Goal: Communication & Community: Answer question/provide support

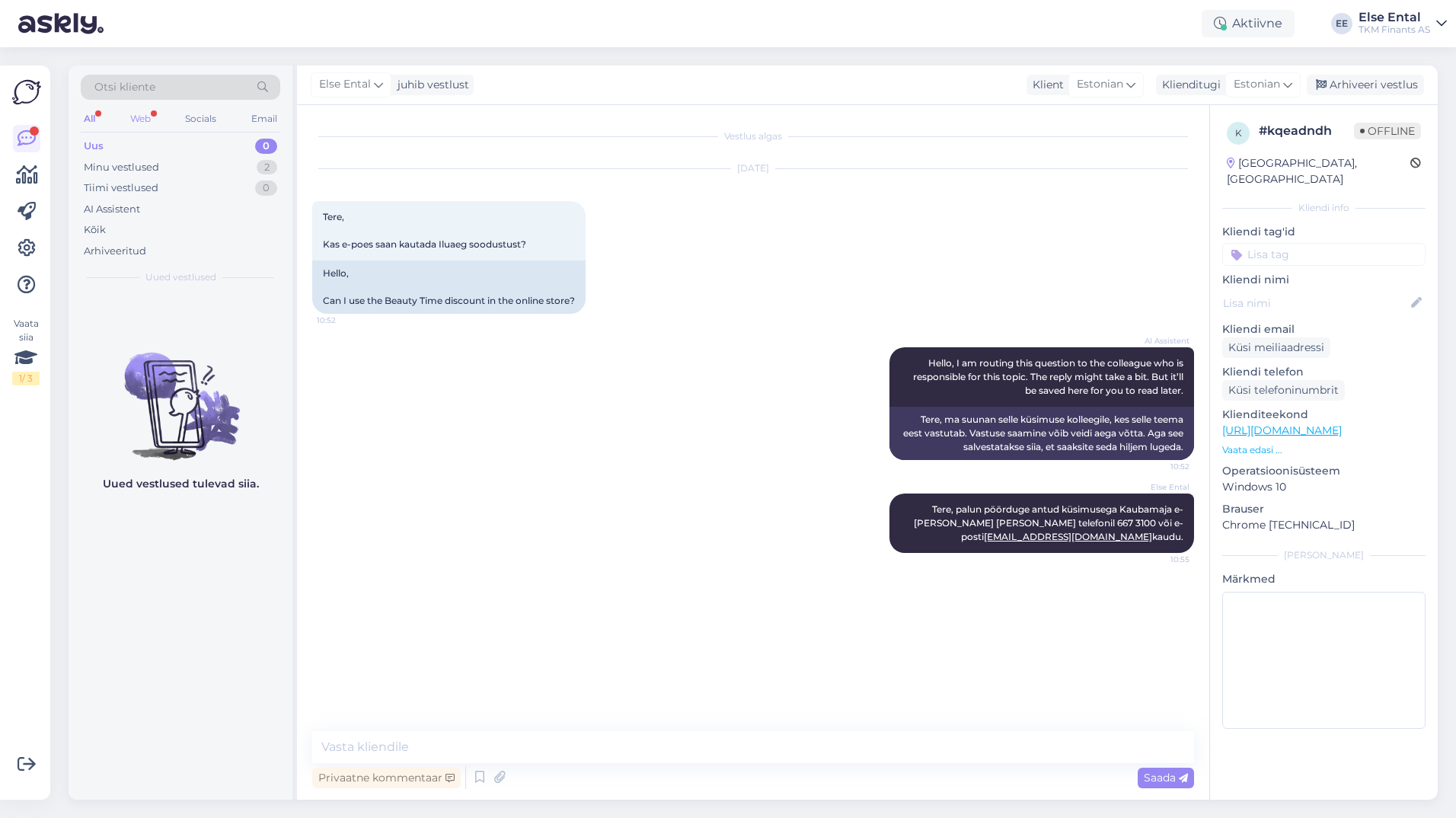
click at [139, 117] on div "Web" at bounding box center [140, 118] width 27 height 19
click at [118, 149] on div "Uus 0" at bounding box center [180, 145] width 200 height 21
click at [1223, 14] on div "Aktiivne" at bounding box center [1248, 24] width 93 height 27
click at [1169, 96] on button "15 minutit" at bounding box center [1157, 95] width 65 height 17
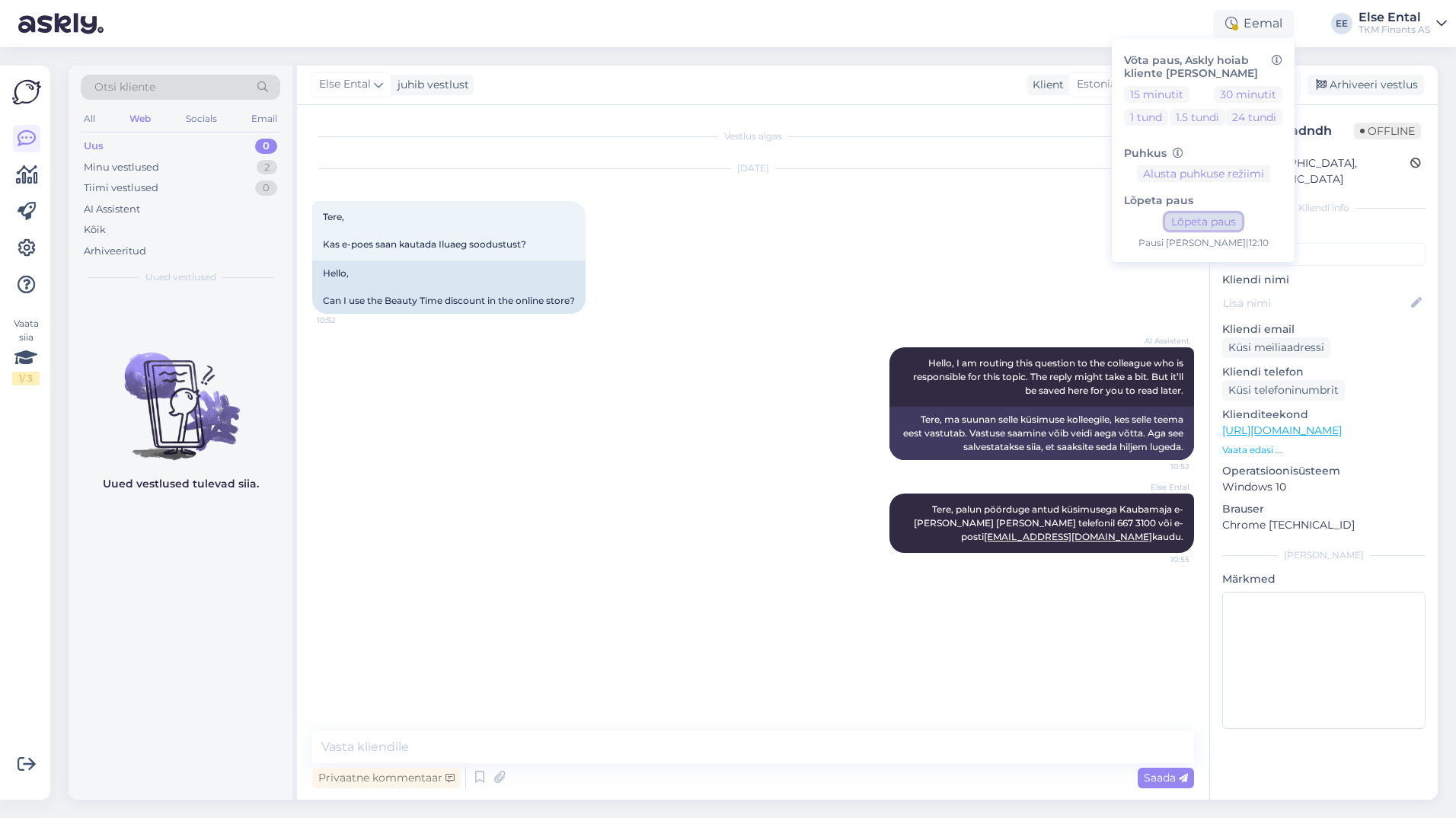
click at [1197, 219] on button "Lõpeta paus" at bounding box center [1203, 222] width 77 height 17
click at [1356, 88] on div "Arhiveeri vestlus" at bounding box center [1366, 85] width 118 height 20
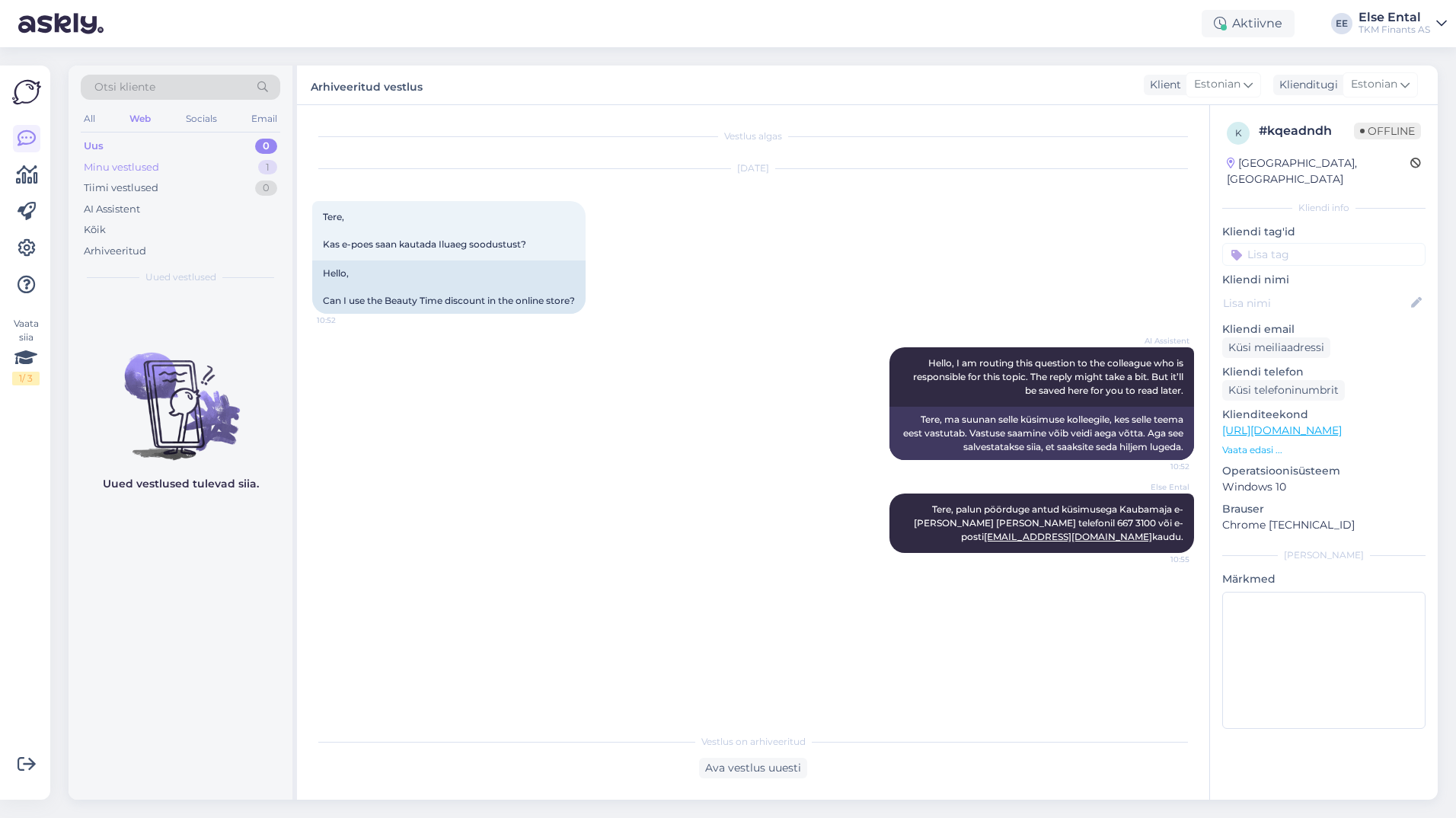
click at [145, 169] on div "Minu vestlused" at bounding box center [121, 167] width 75 height 15
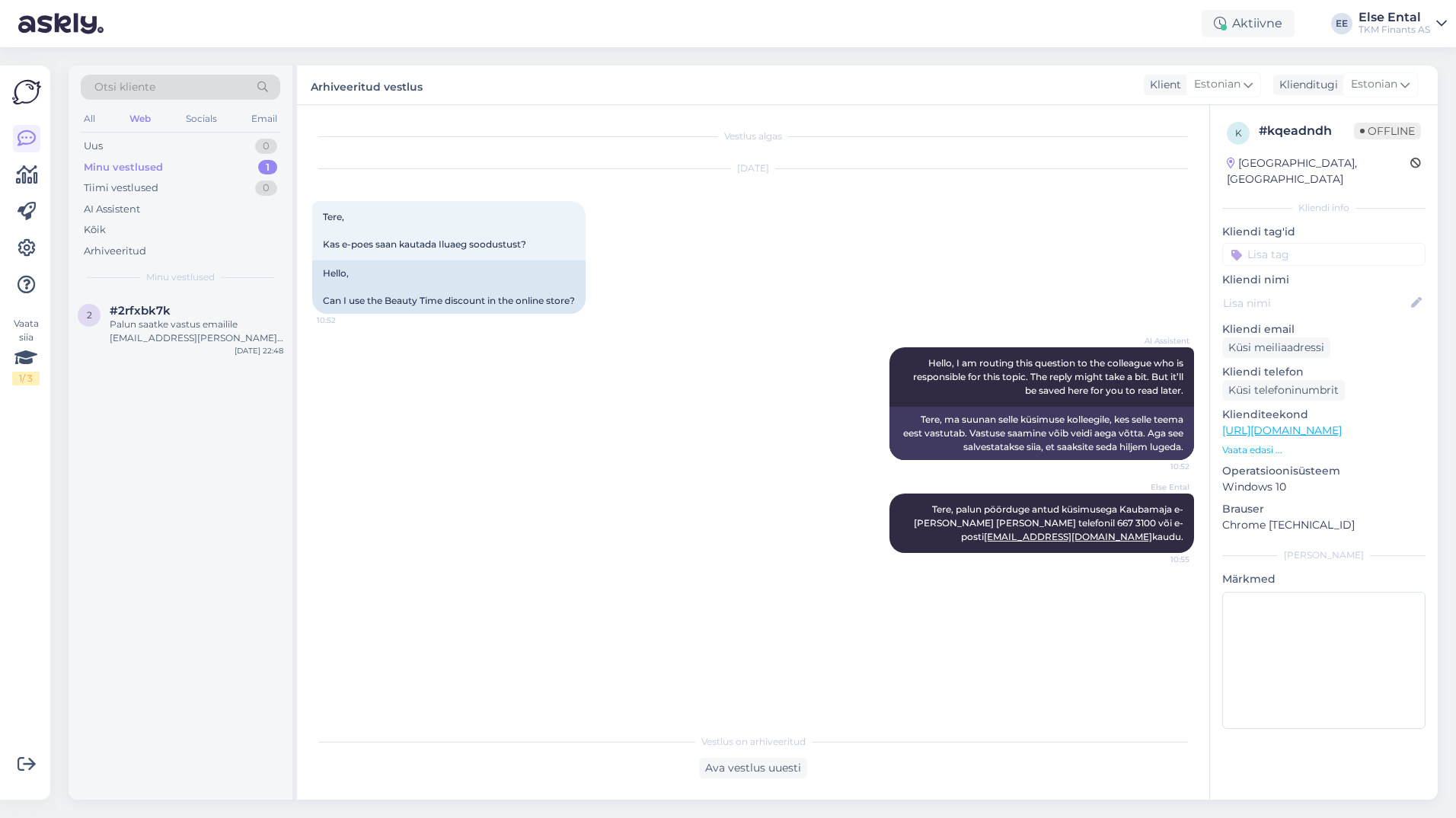
click at [713, 651] on div "Vestlus algas [DATE] Tere, Kas e-poes saan kautada Iluaeg soodustust? 10:52 Hel…" at bounding box center [759, 416] width 895 height 592
click at [125, 160] on div "Minu vestlused" at bounding box center [123, 167] width 79 height 15
click at [145, 321] on div "Palun saatke vastus emailile [EMAIL_ADDRESS][PERSON_NAME][DOMAIN_NAME]" at bounding box center [196, 332] width 173 height 27
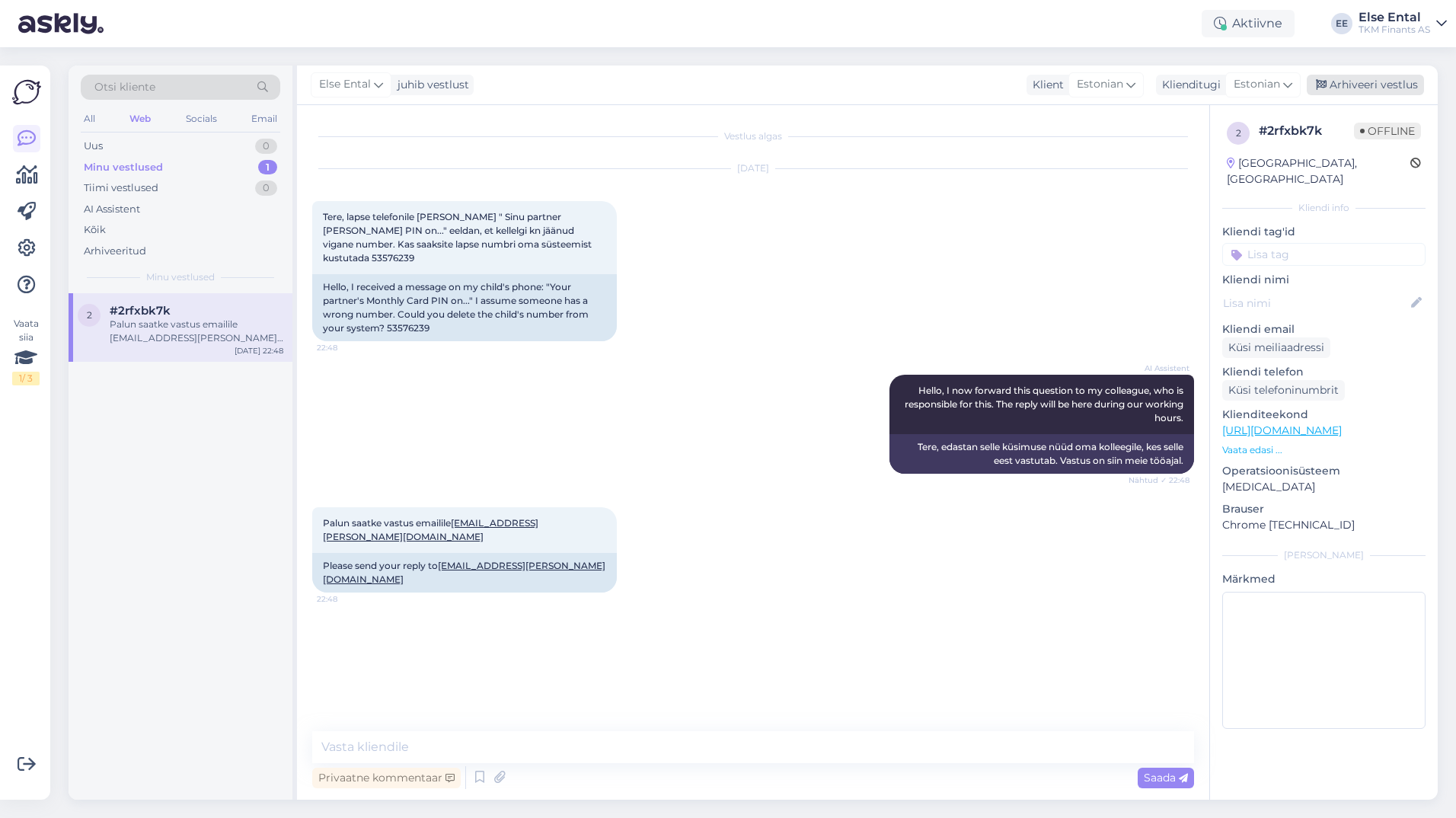
click at [1380, 91] on div "Arhiveeri vestlus" at bounding box center [1366, 85] width 118 height 20
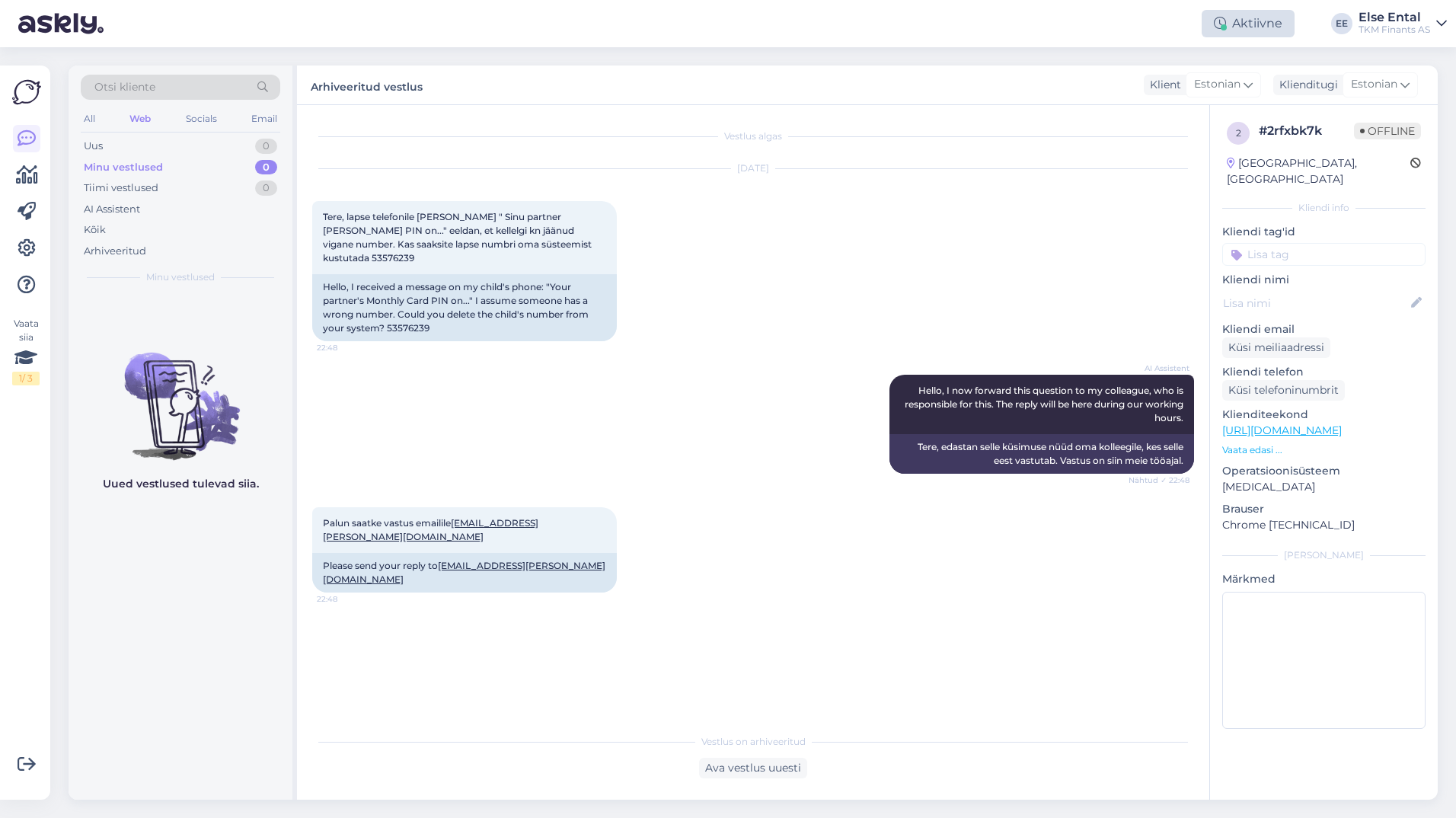
click at [1244, 19] on div "Aktiivne" at bounding box center [1248, 24] width 93 height 27
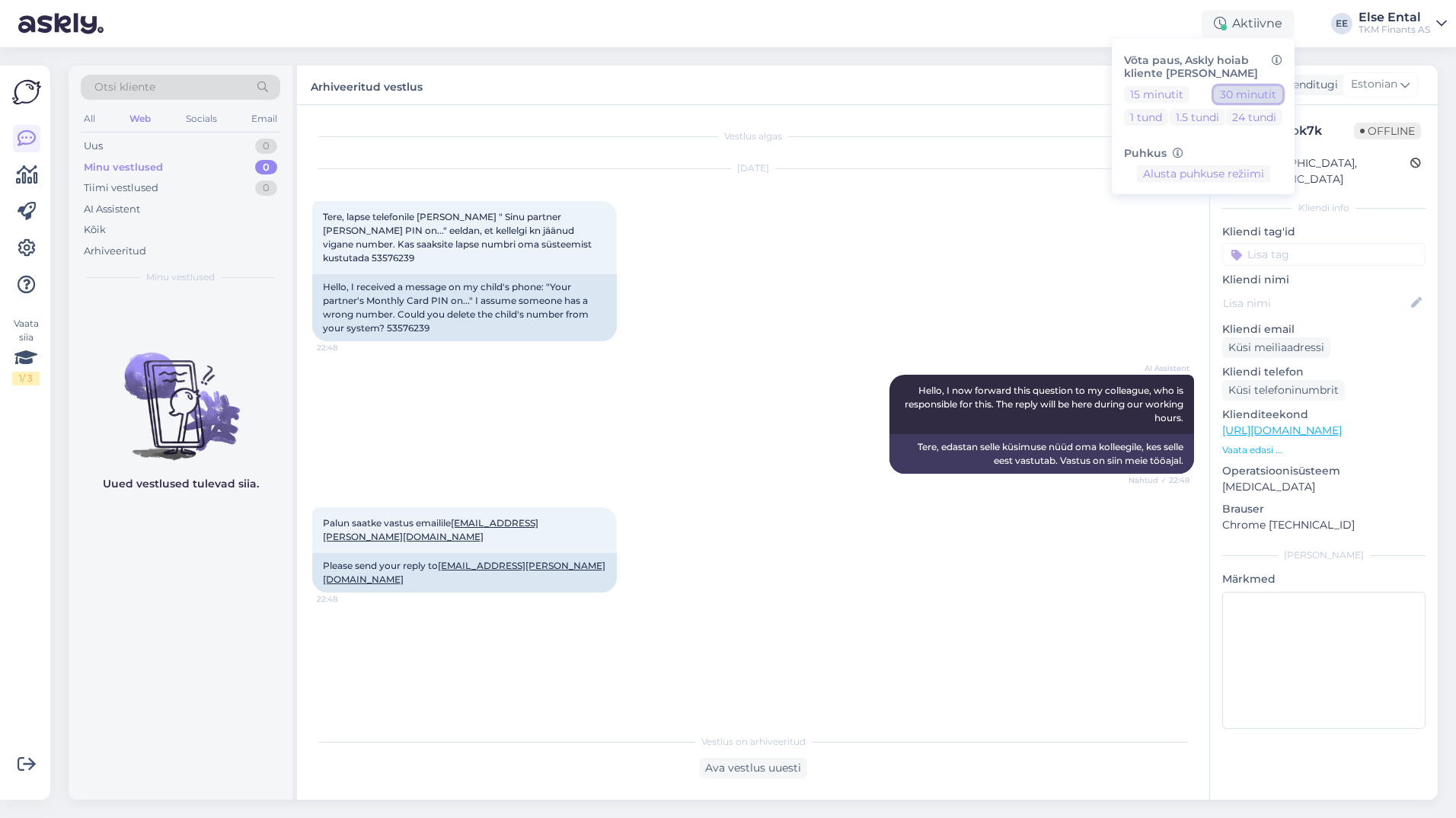
click at [1244, 89] on button "30 minutit" at bounding box center [1248, 95] width 68 height 17
